Goal: Obtain resource: Obtain resource

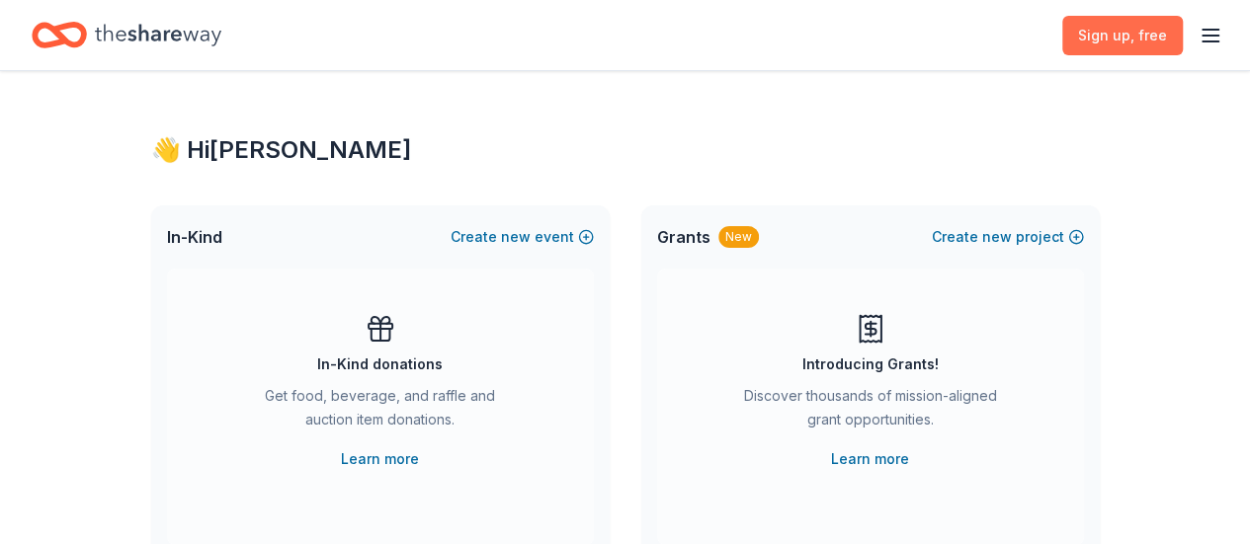
click at [1130, 32] on span ", free" at bounding box center [1148, 35] width 37 height 17
click at [1198, 24] on icon "button" at bounding box center [1210, 36] width 24 height 24
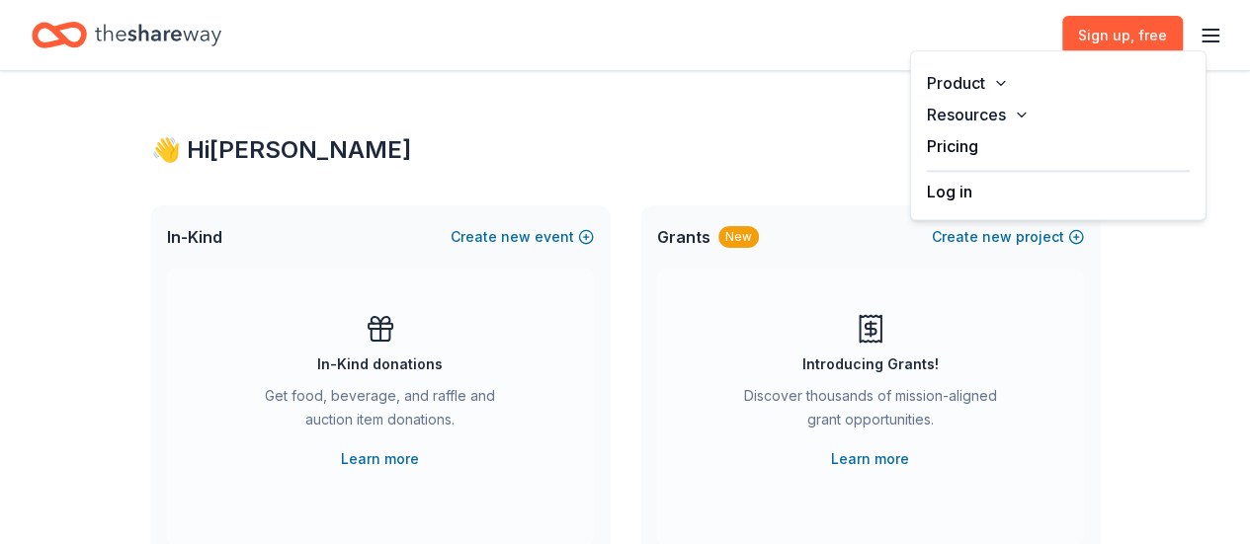
click at [965, 113] on button "Resources" at bounding box center [1058, 115] width 294 height 32
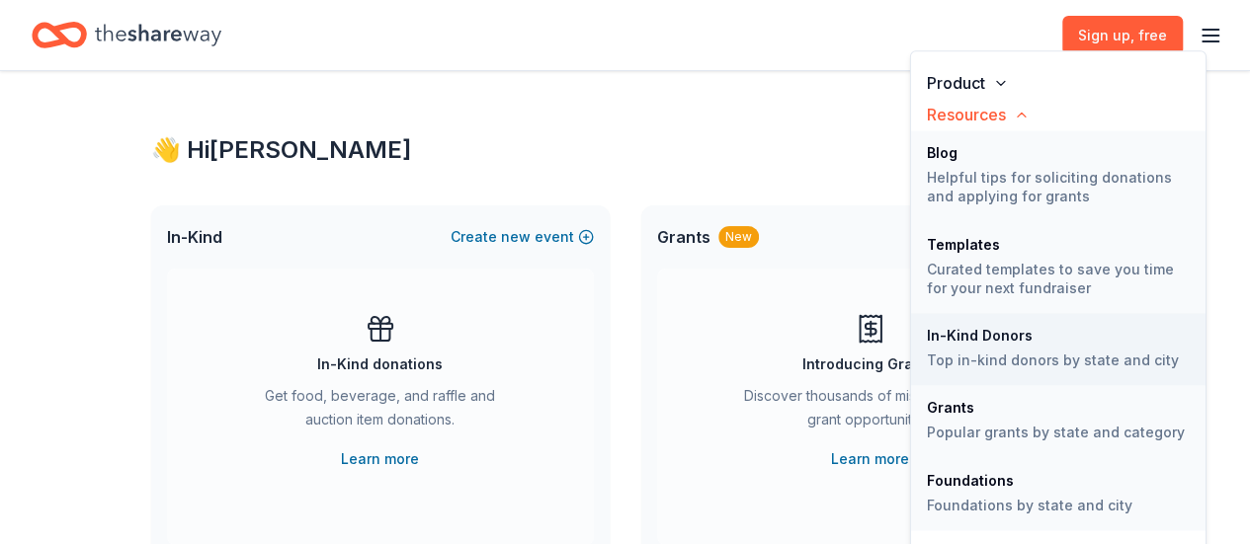
click at [992, 341] on div "In-Kind Donors" at bounding box center [1058, 336] width 263 height 14
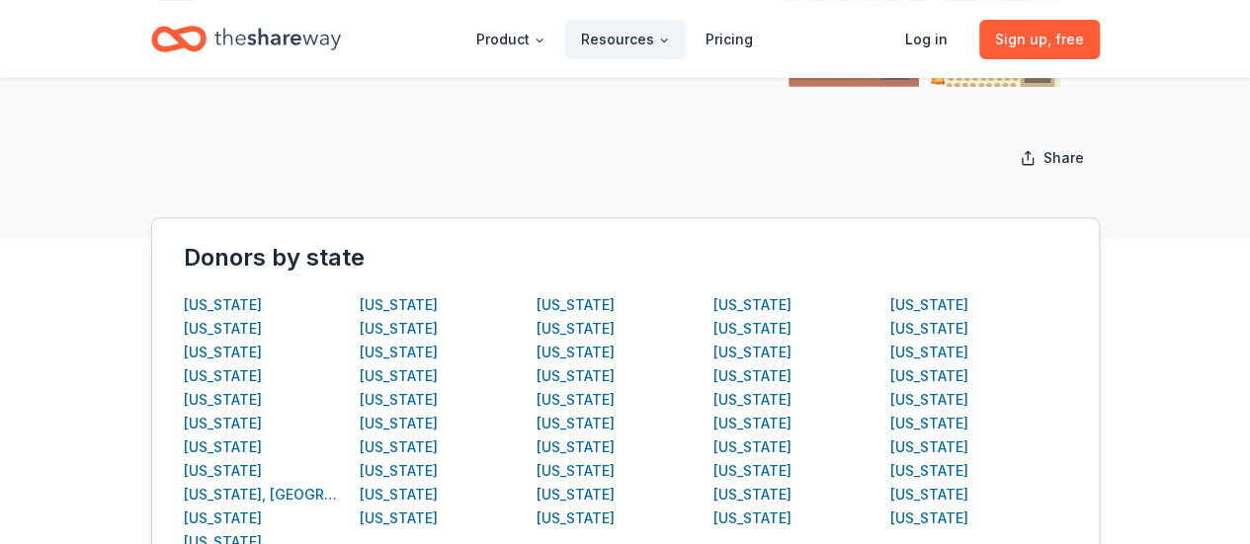
scroll to position [296, 0]
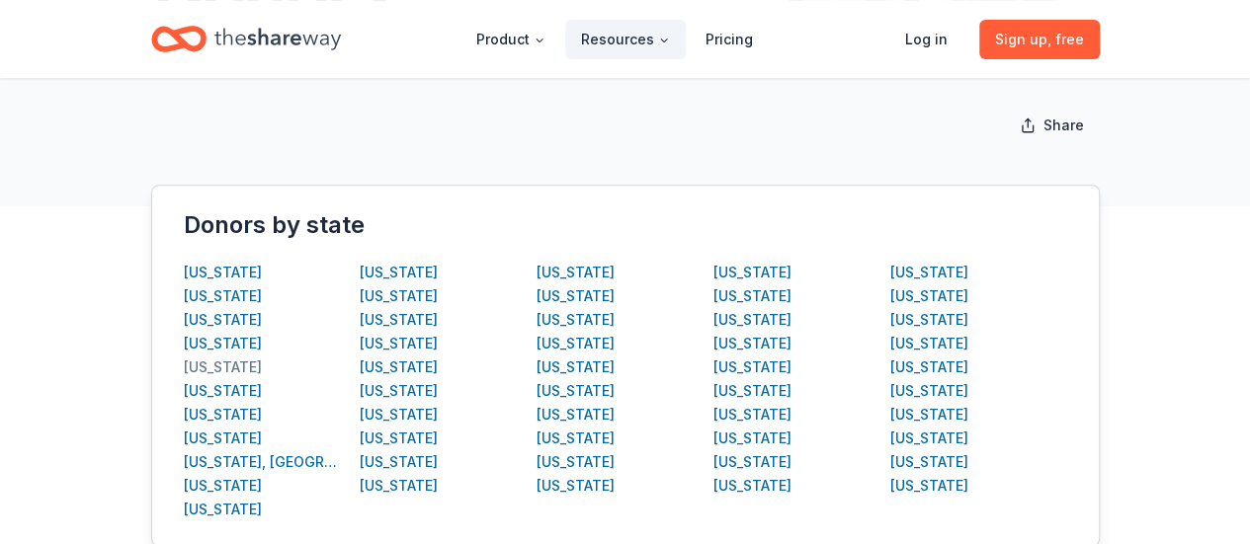
click at [231, 363] on div "[US_STATE]" at bounding box center [223, 368] width 78 height 24
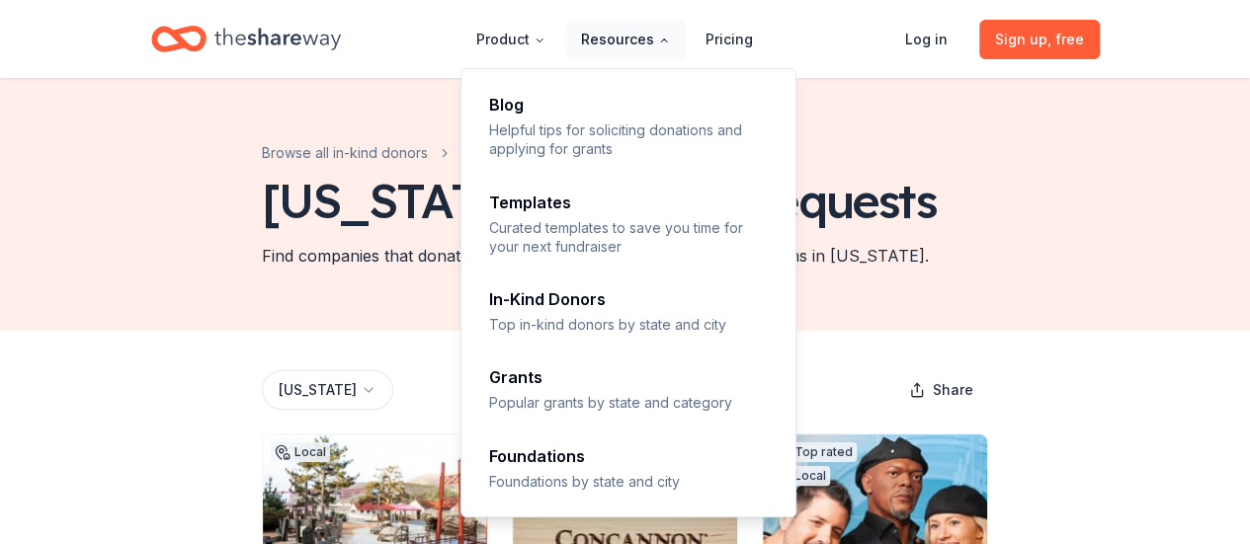
click at [636, 41] on button "Resources" at bounding box center [625, 40] width 121 height 40
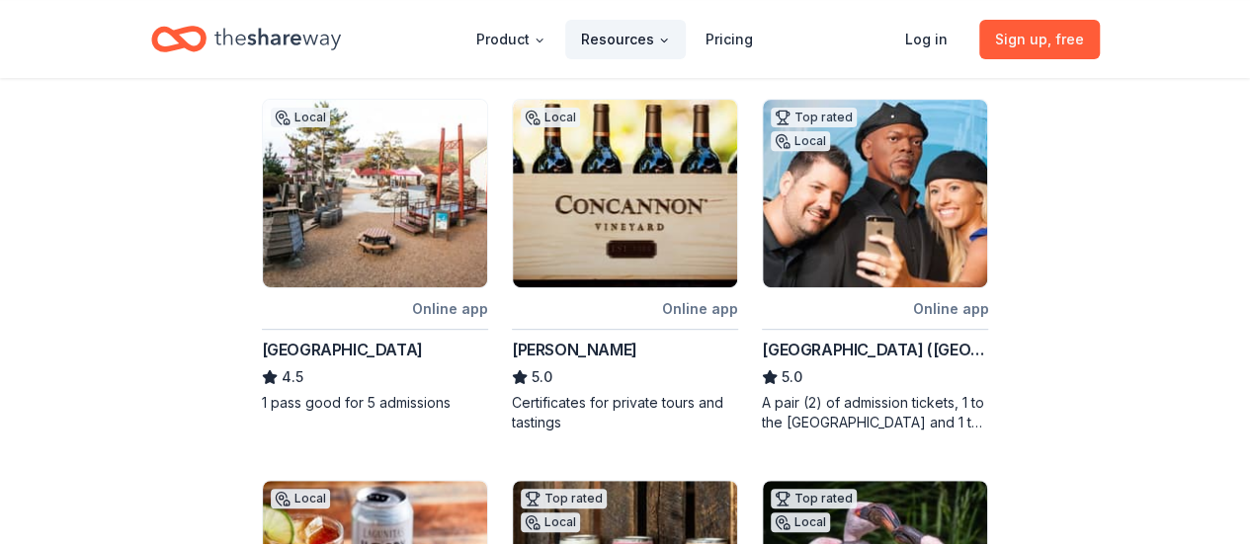
scroll to position [296, 0]
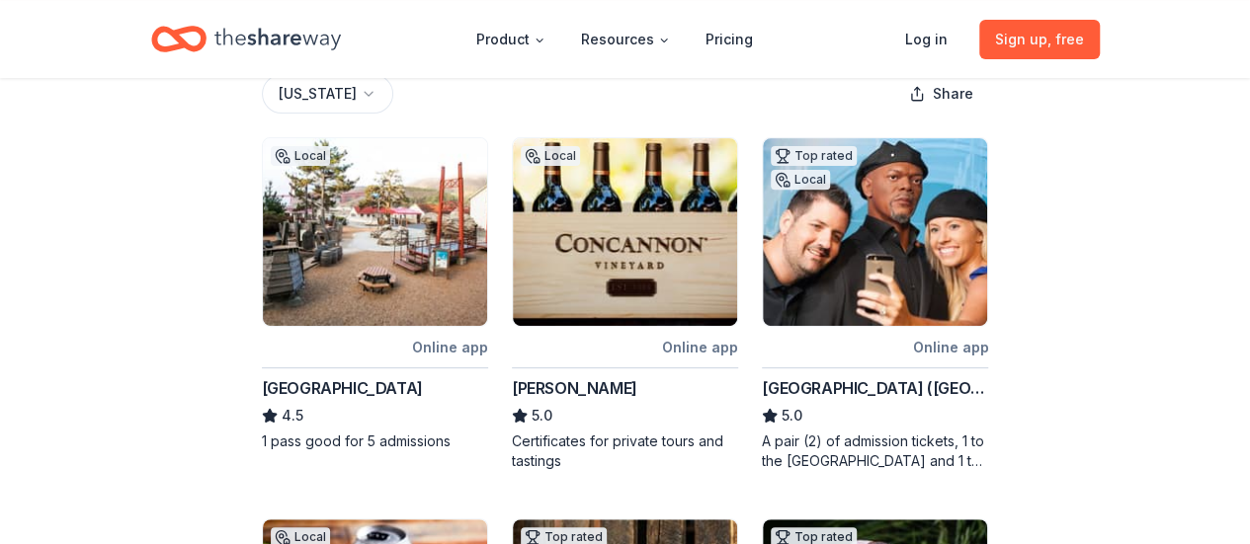
click at [953, 295] on img at bounding box center [875, 232] width 224 height 188
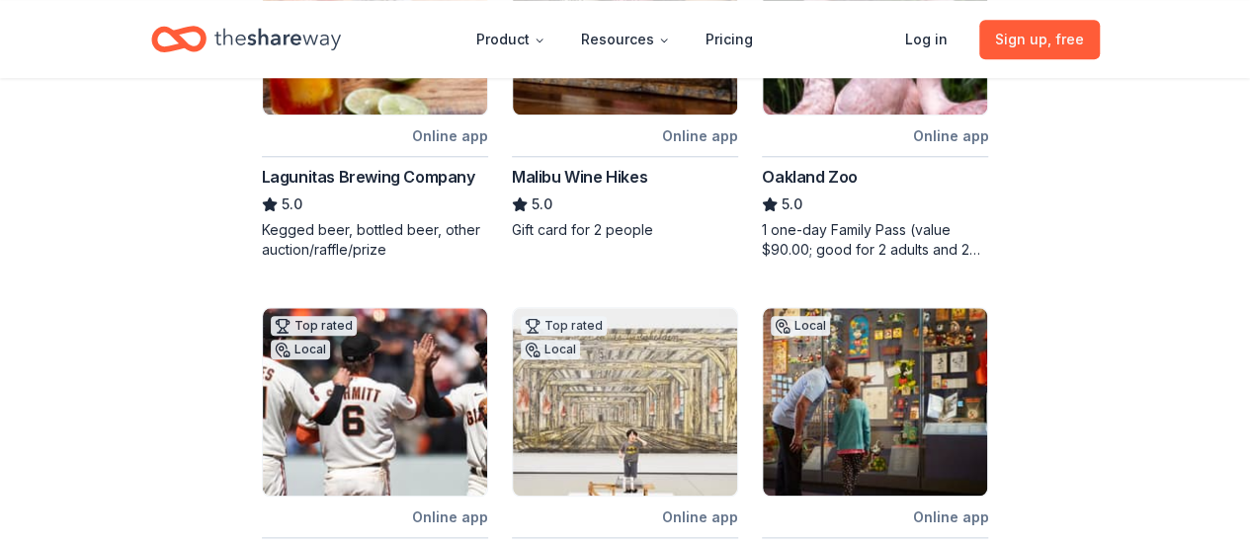
scroll to position [988, 0]
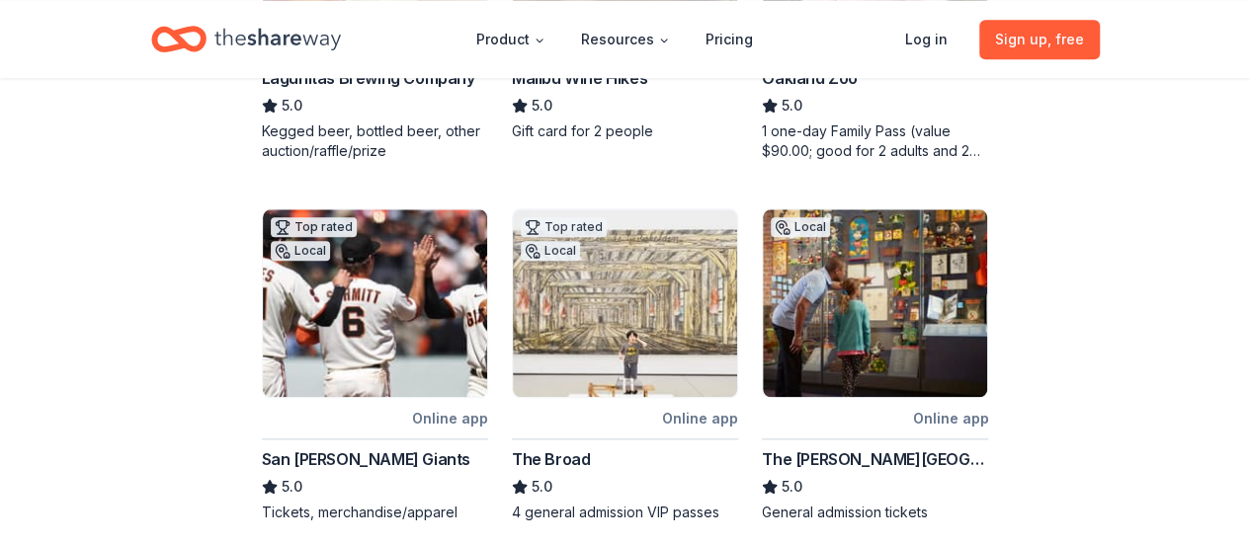
click at [609, 311] on img at bounding box center [625, 303] width 224 height 188
